Goal: Transaction & Acquisition: Download file/media

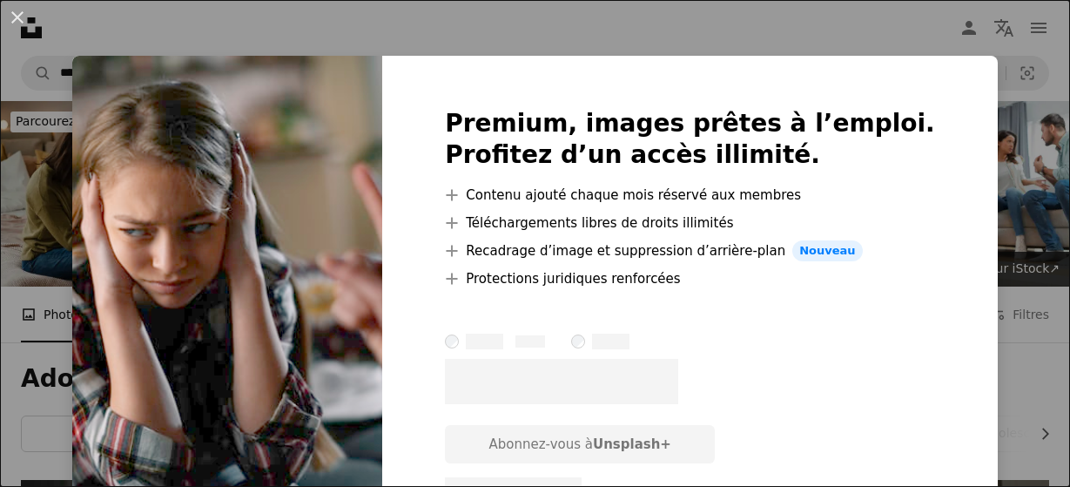
scroll to position [364, 0]
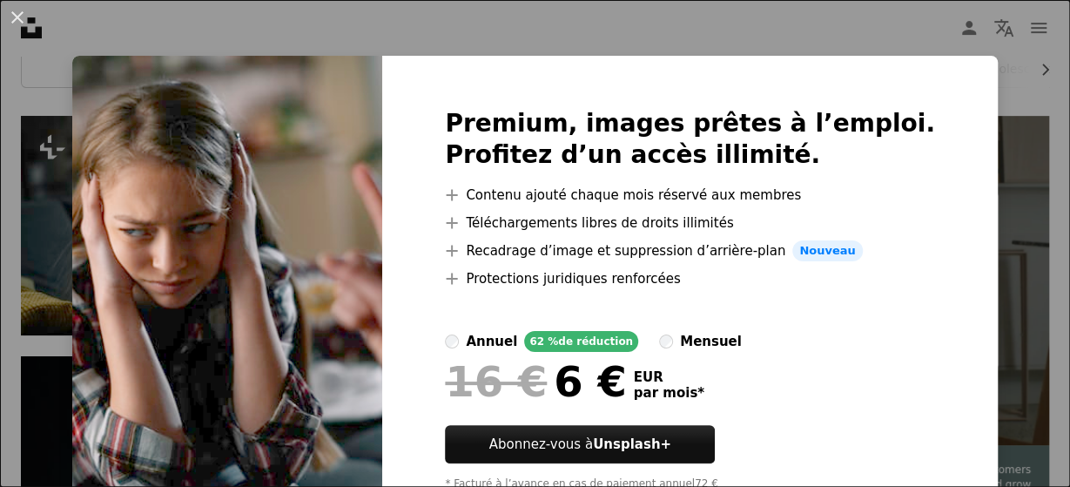
click at [264, 163] on img at bounding box center [227, 306] width 310 height 501
click at [18, 23] on button "An X shape" at bounding box center [17, 17] width 21 height 21
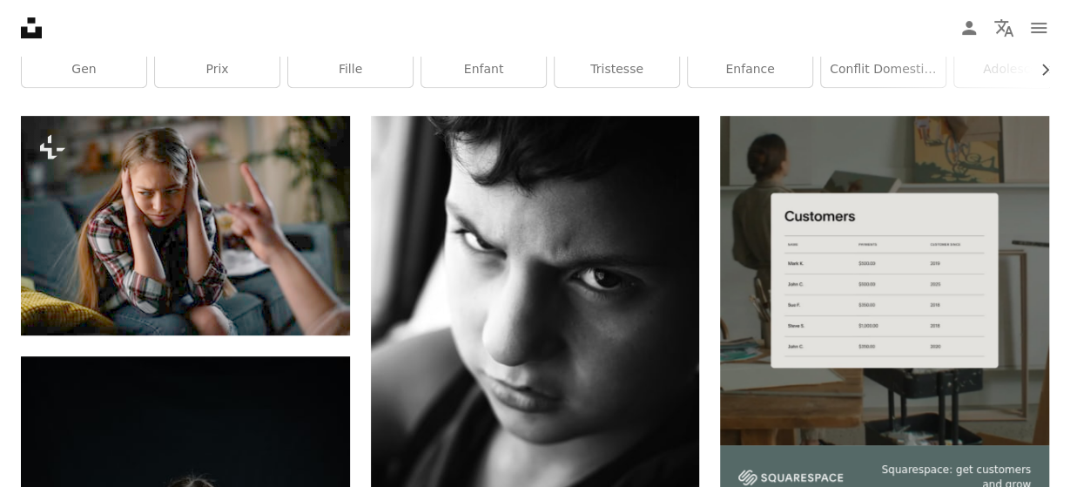
scroll to position [364, 0]
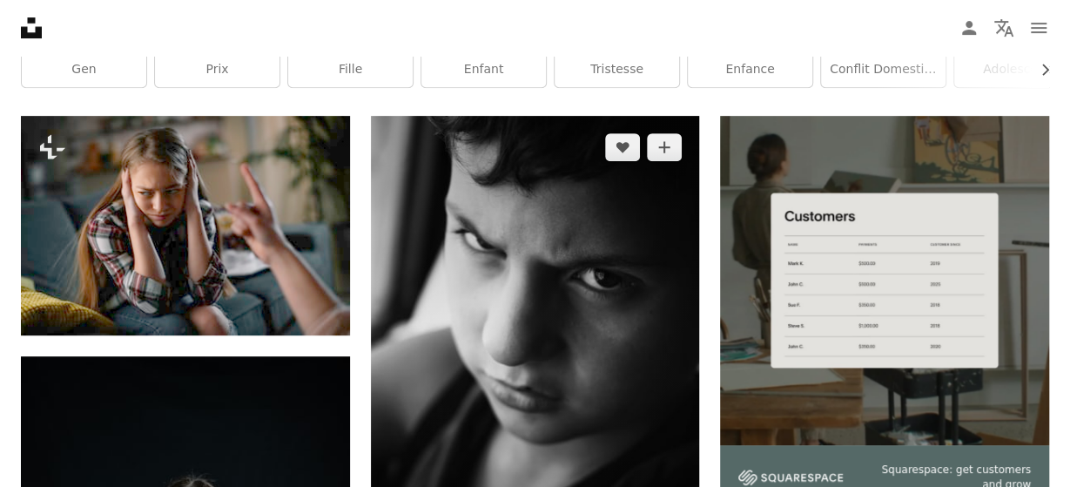
click at [431, 246] on img at bounding box center [535, 363] width 329 height 494
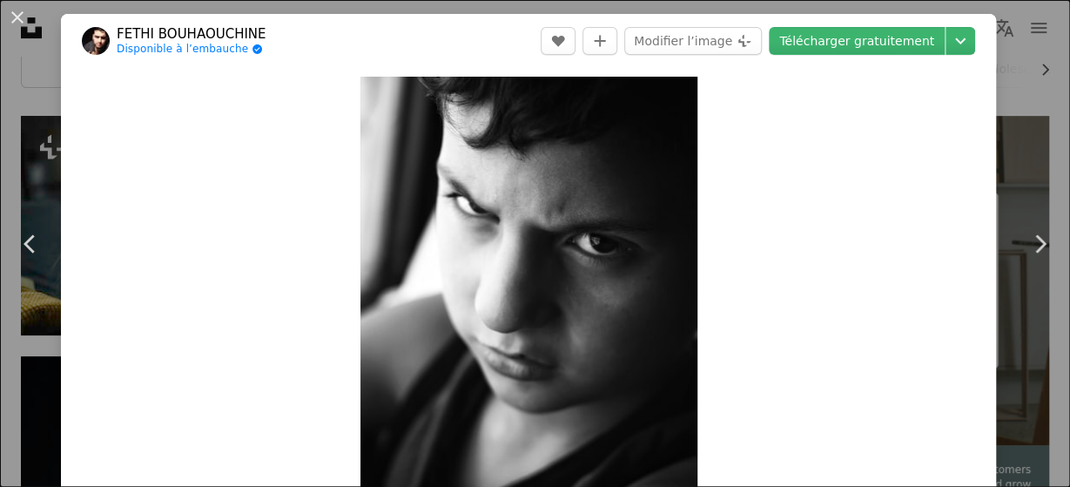
scroll to position [500, 0]
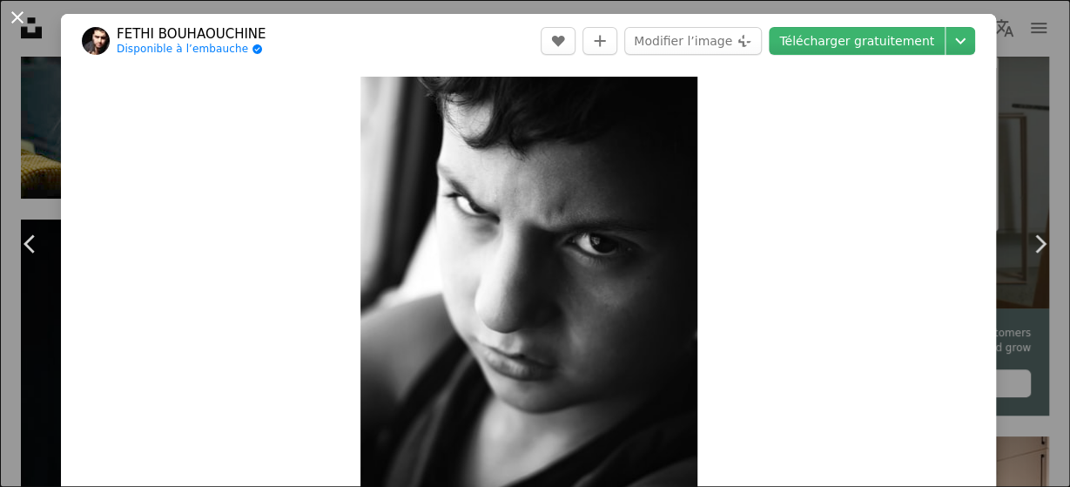
click at [11, 17] on button "An X shape" at bounding box center [17, 17] width 21 height 21
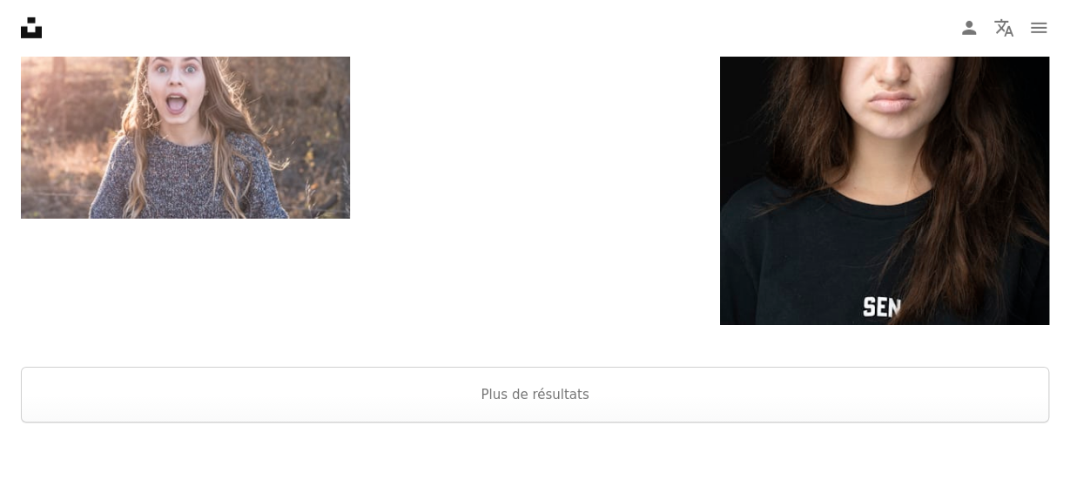
scroll to position [2774, 0]
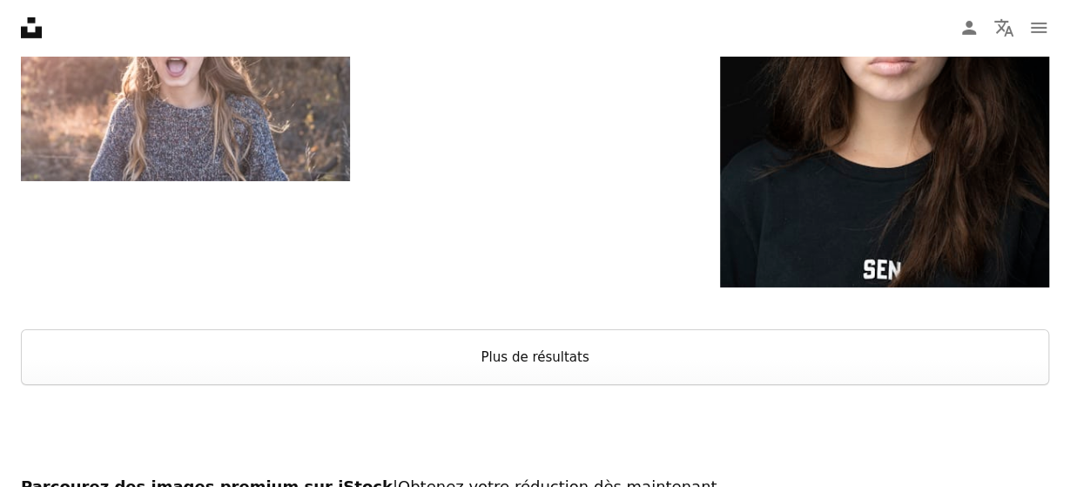
click at [581, 346] on button "Plus de résultats" at bounding box center [535, 357] width 1028 height 56
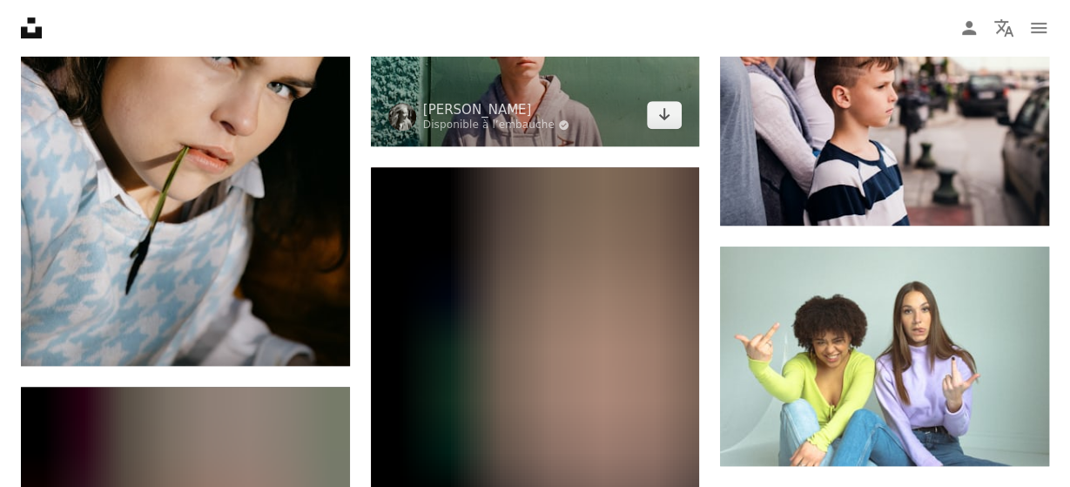
scroll to position [3830, 0]
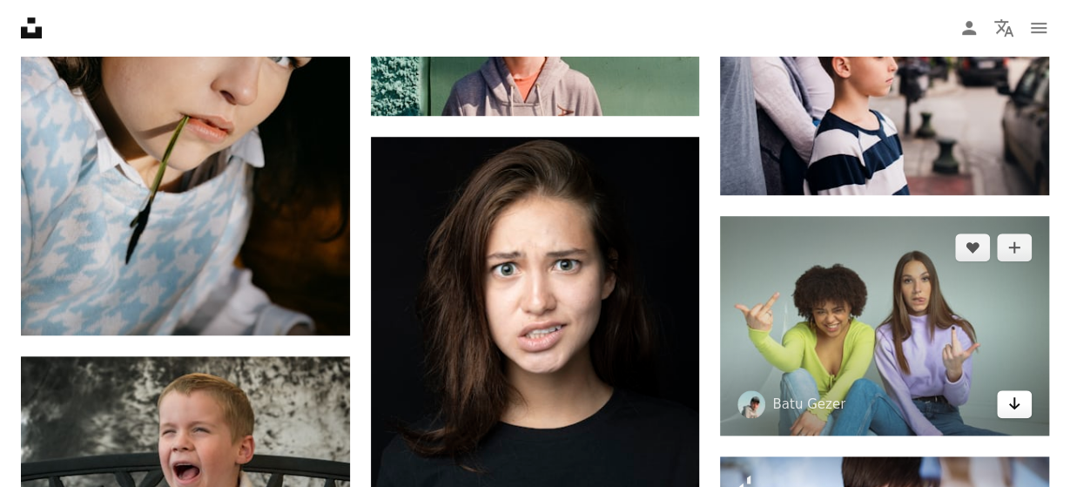
click at [1021, 406] on link "Arrow pointing down" at bounding box center [1014, 404] width 35 height 28
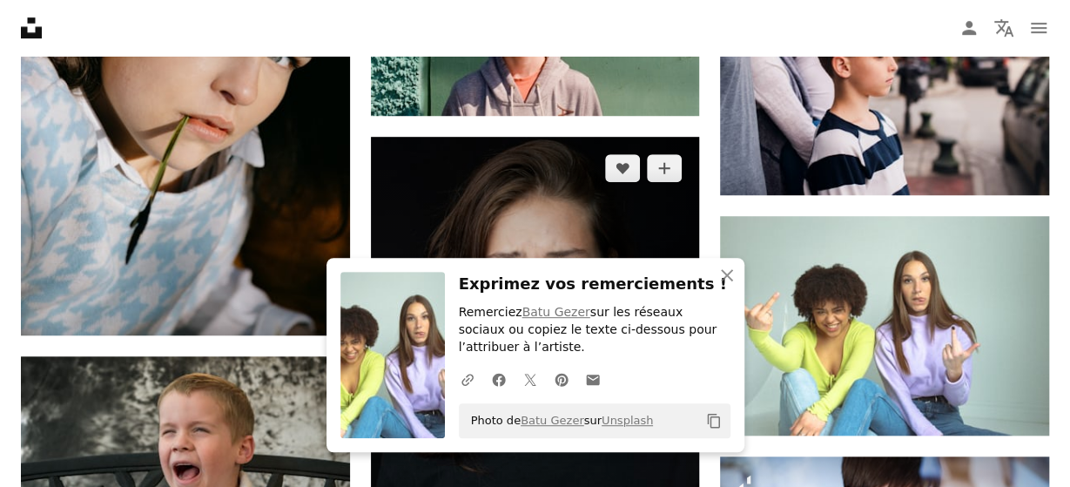
click at [628, 211] on img at bounding box center [535, 342] width 329 height 411
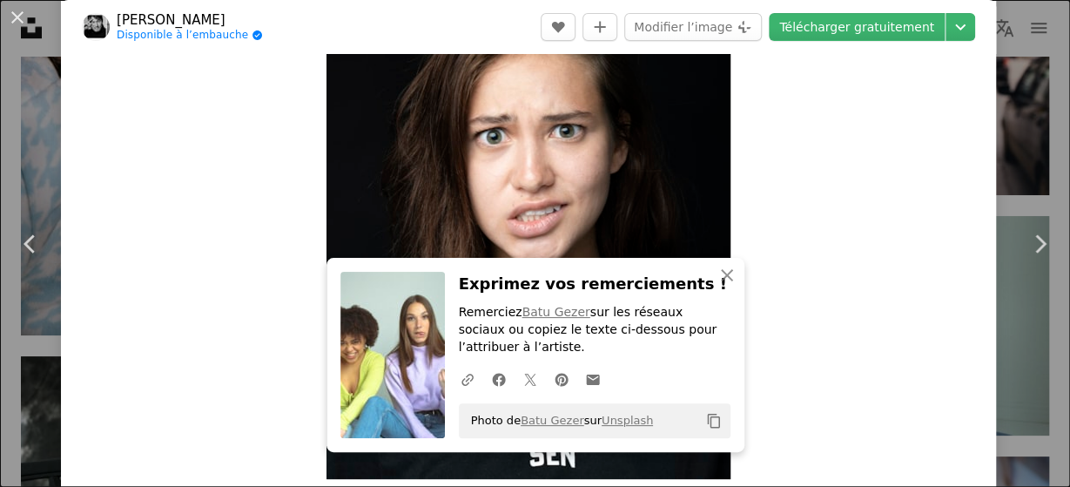
scroll to position [103, 0]
click at [25, 18] on button "An X shape" at bounding box center [17, 17] width 21 height 21
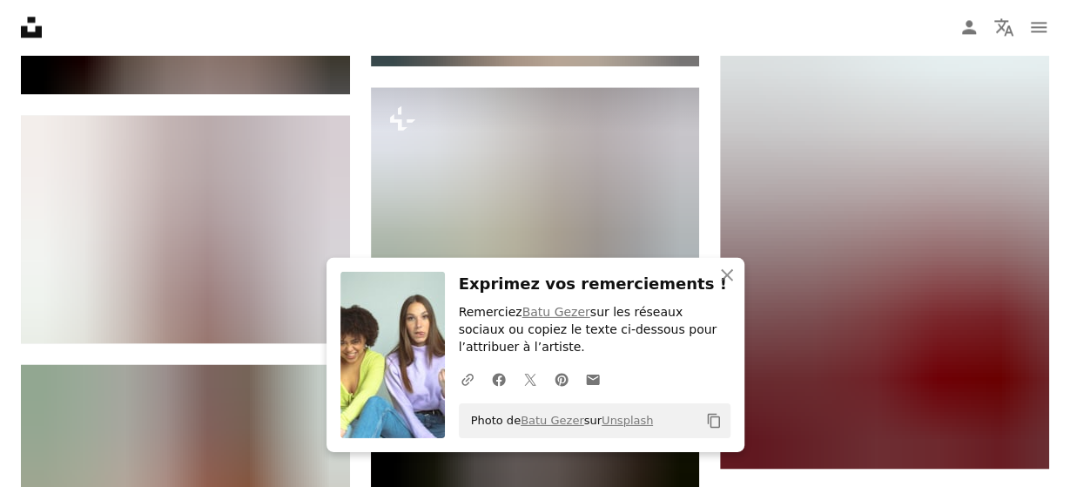
scroll to position [4552, 0]
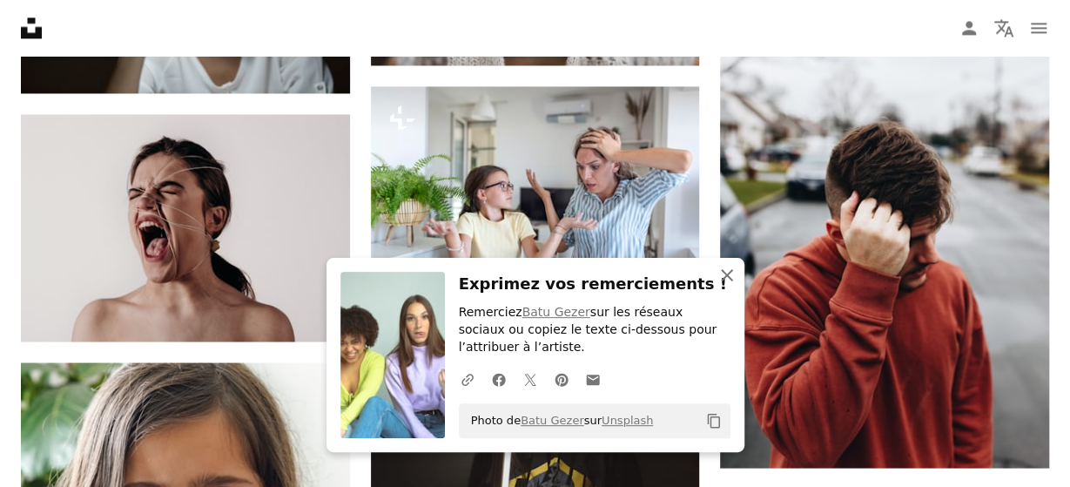
click at [726, 279] on icon "An X shape" at bounding box center [726, 275] width 21 height 21
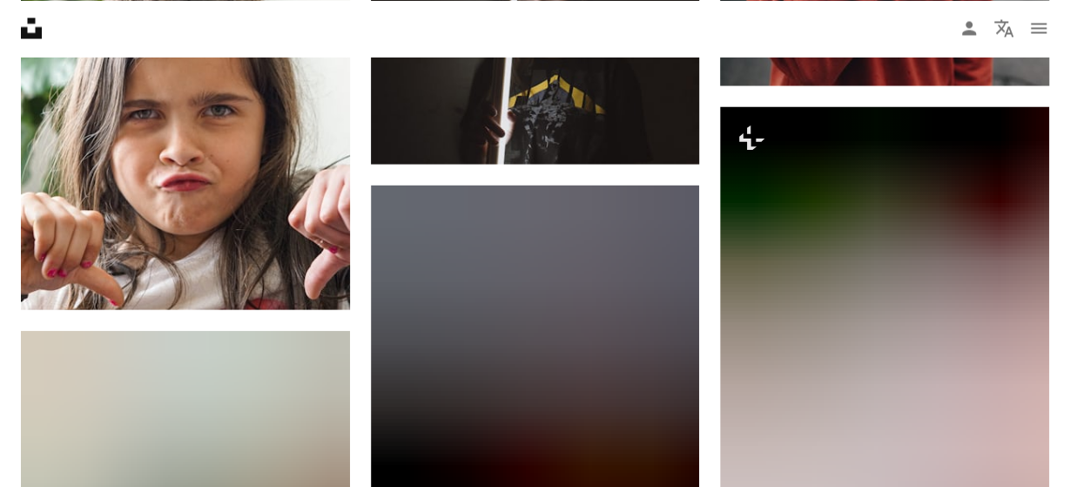
scroll to position [4933, 0]
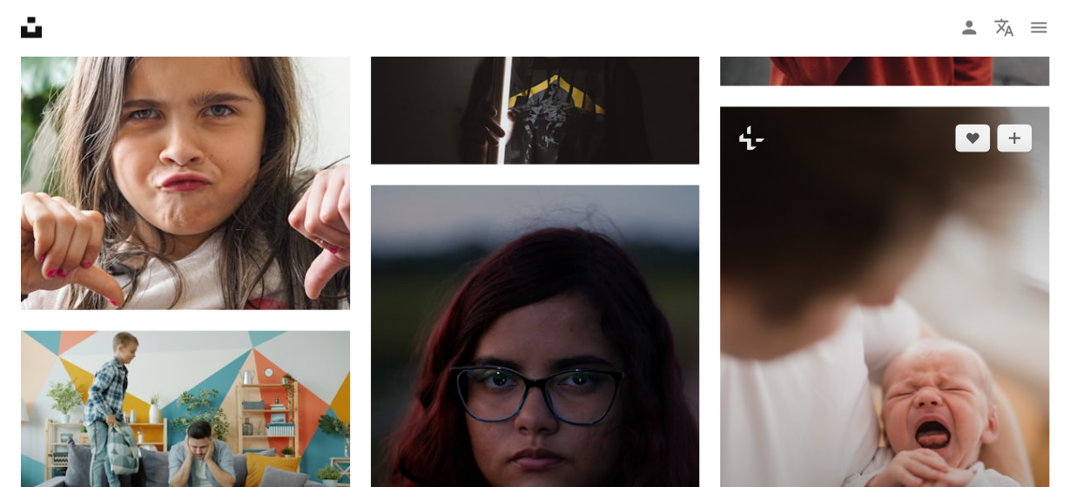
click at [726, 279] on img at bounding box center [884, 353] width 329 height 493
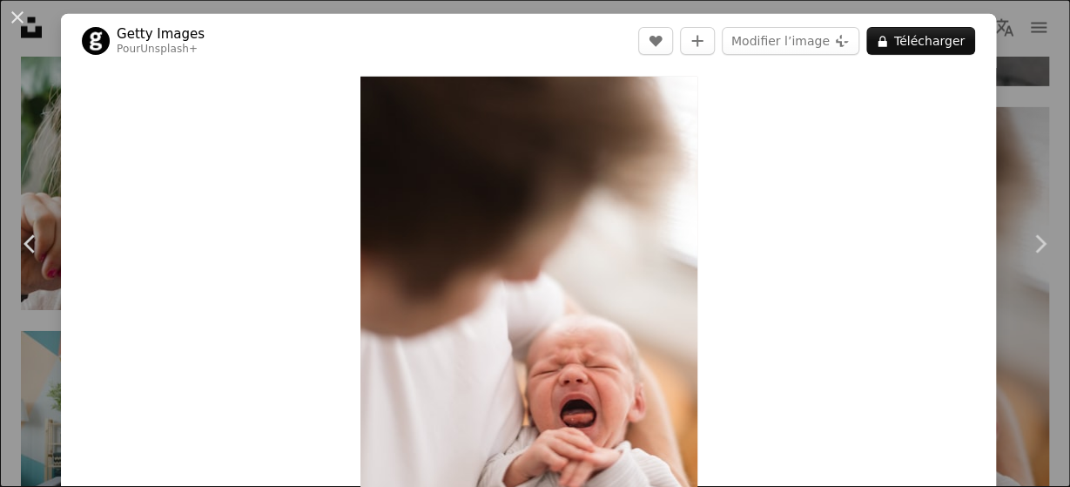
scroll to position [5047, 0]
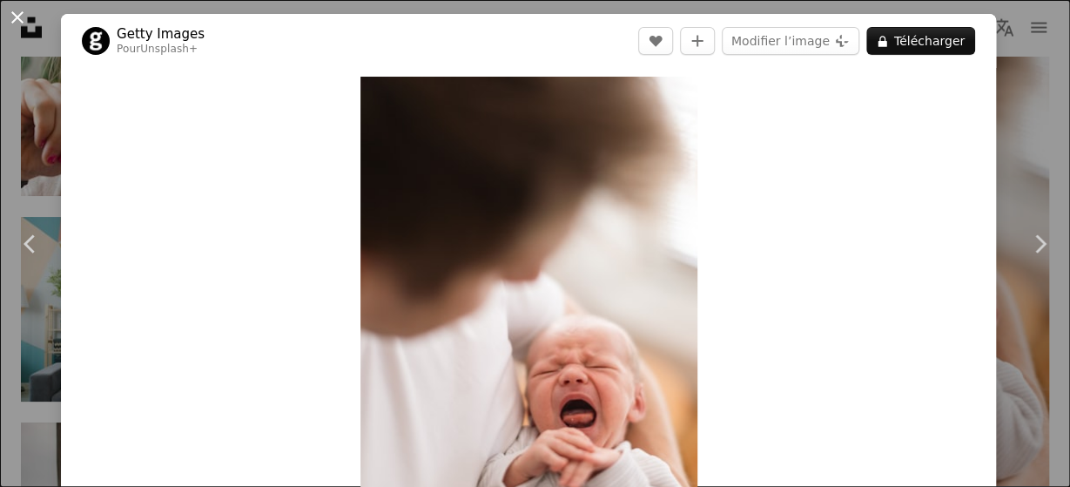
click at [18, 16] on button "An X shape" at bounding box center [17, 17] width 21 height 21
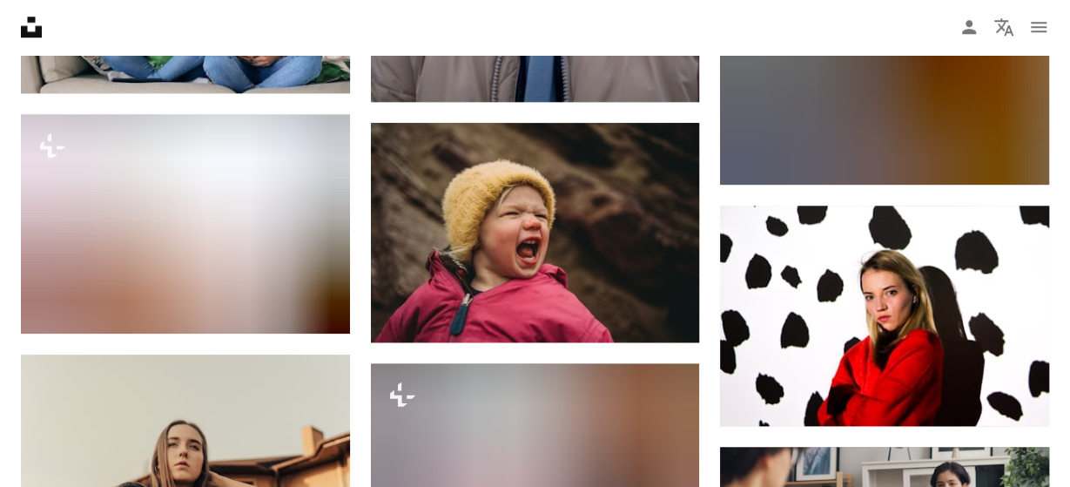
scroll to position [13676, 0]
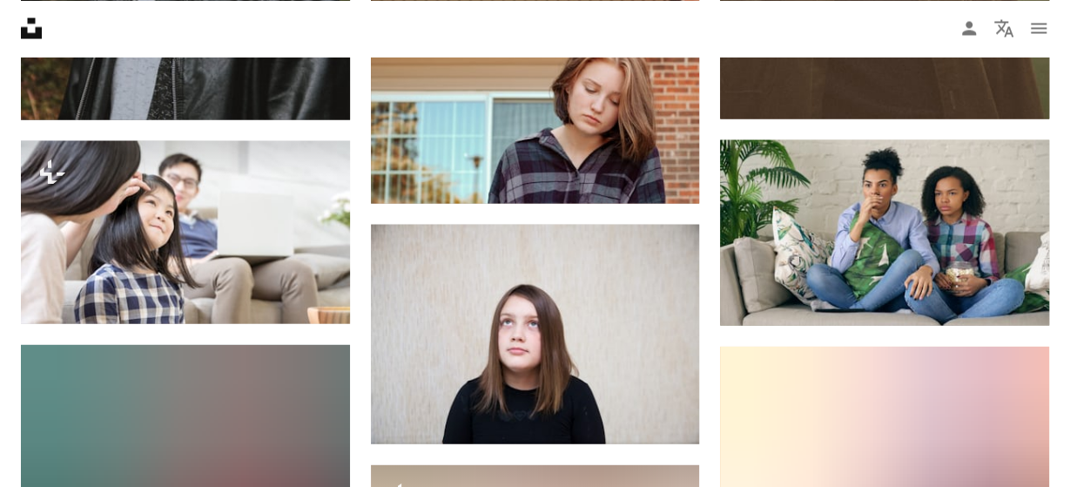
scroll to position [21276, 0]
